Goal: Task Accomplishment & Management: Manage account settings

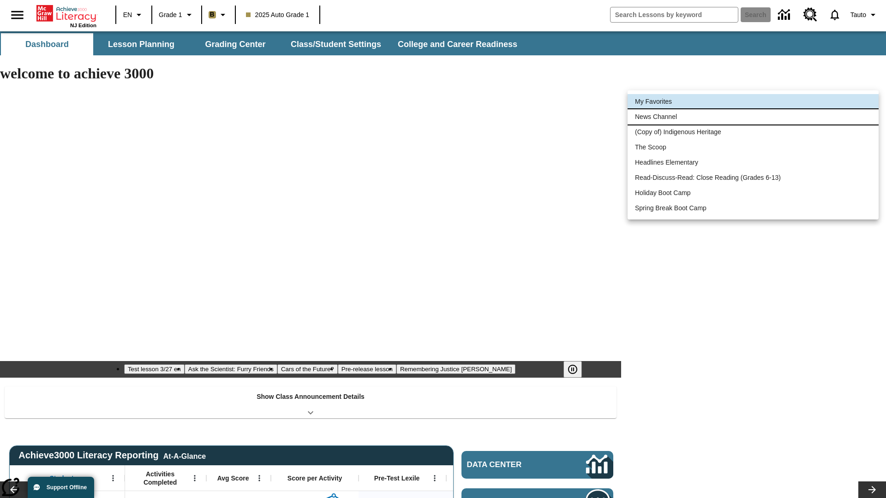
click at [753, 117] on li "News Channel" at bounding box center [752, 116] width 251 height 15
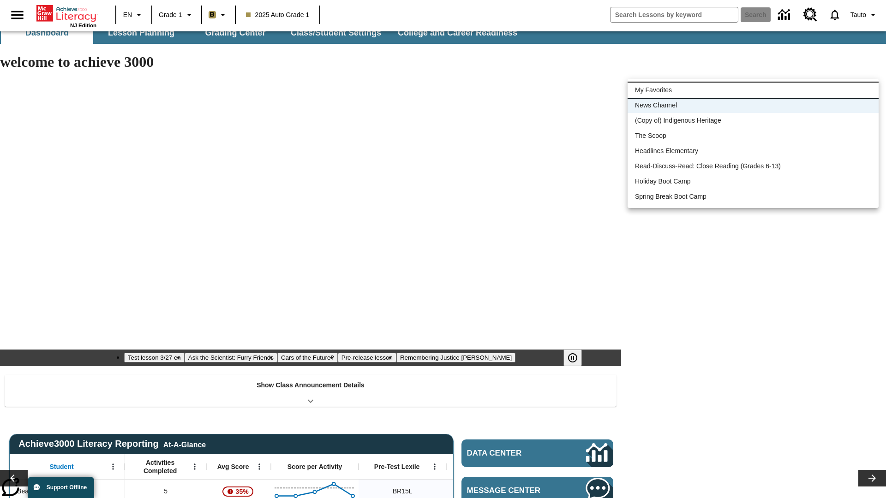
click at [753, 90] on li "My Favorites" at bounding box center [752, 90] width 251 height 15
type input "-1"
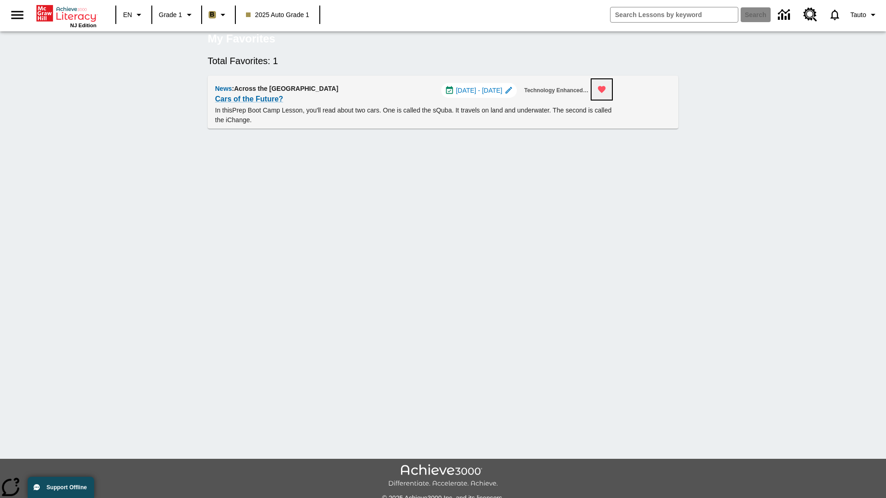
click at [606, 93] on icon "Remove from Favorites" at bounding box center [602, 89] width 8 height 7
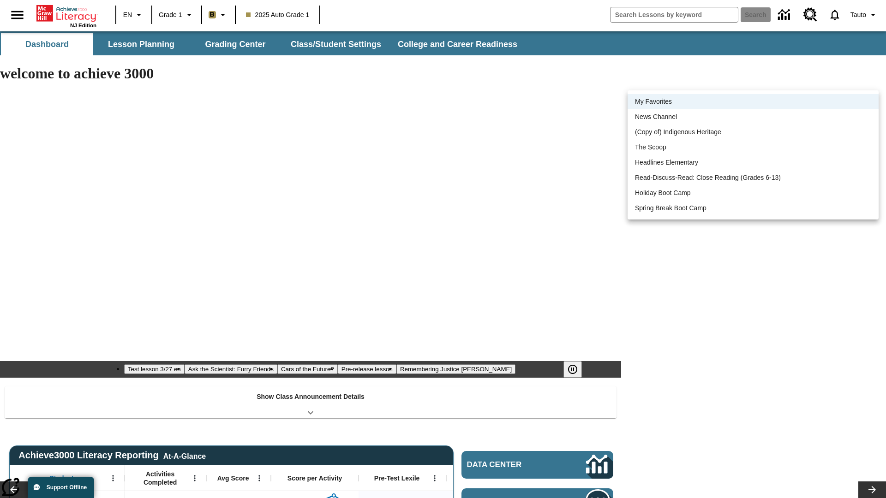
click at [753, 102] on li "My Favorites" at bounding box center [752, 101] width 251 height 15
